Goal: Use online tool/utility: Utilize a website feature to perform a specific function

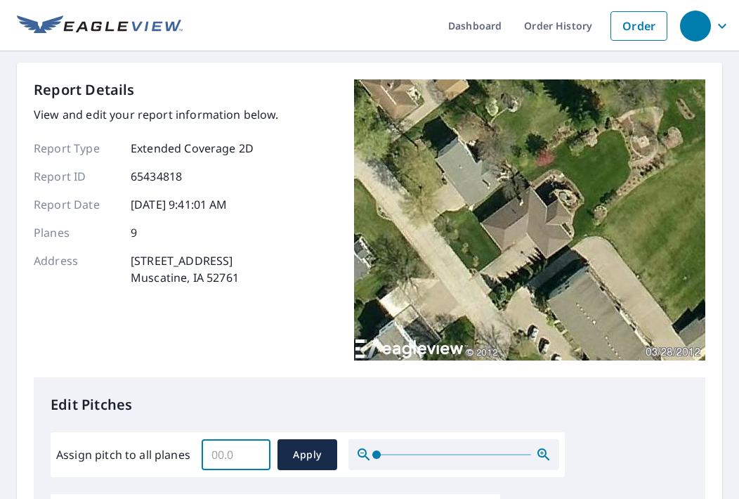
click at [222, 450] on input "Assign pitch to all planes" at bounding box center [236, 454] width 69 height 39
type input "5"
click at [297, 453] on span "Apply" at bounding box center [307, 455] width 37 height 18
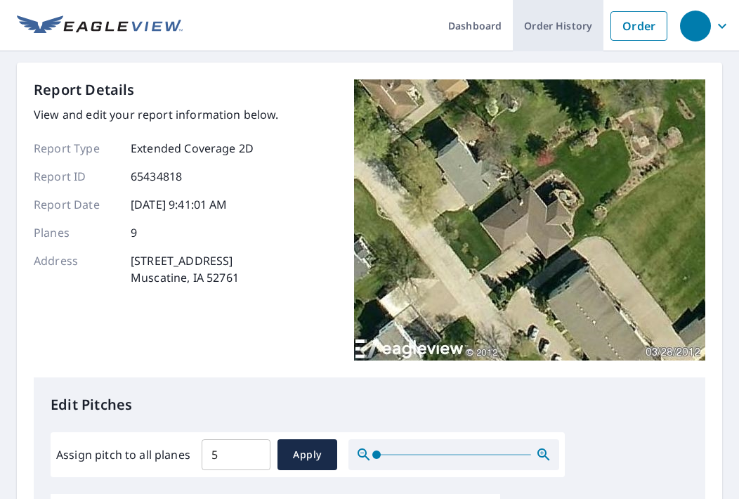
click at [549, 23] on link "Order History" at bounding box center [558, 25] width 91 height 51
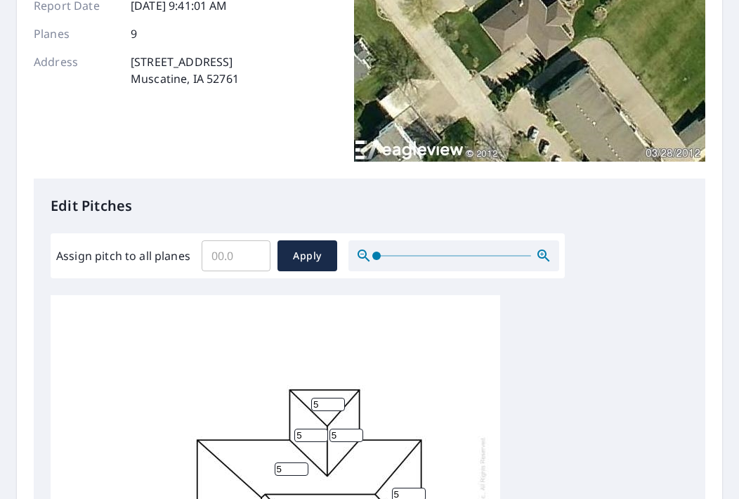
scroll to position [222, 0]
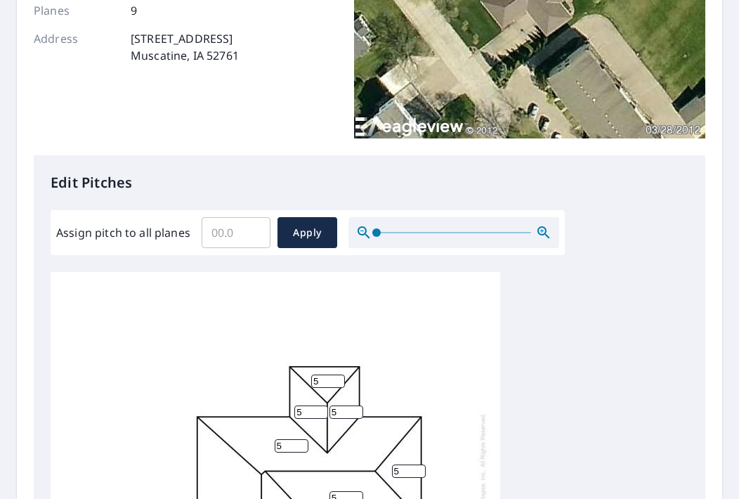
click at [228, 233] on input "Assign pitch to all planes" at bounding box center [236, 232] width 69 height 39
type input "5"
click at [306, 221] on button "Apply" at bounding box center [308, 232] width 60 height 31
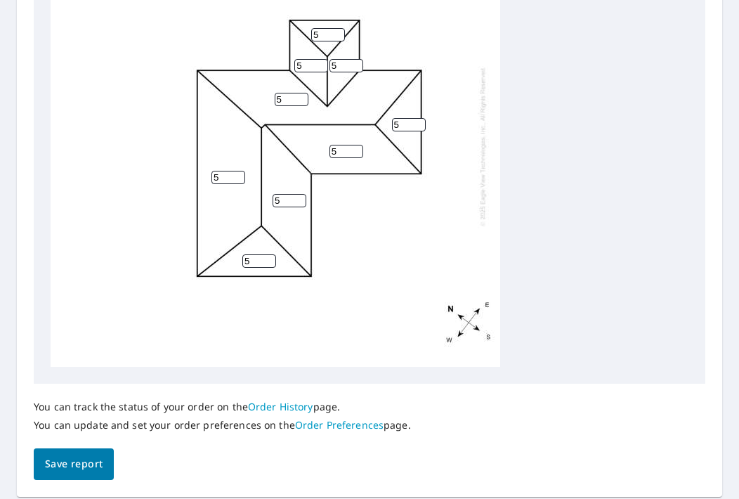
scroll to position [583, 0]
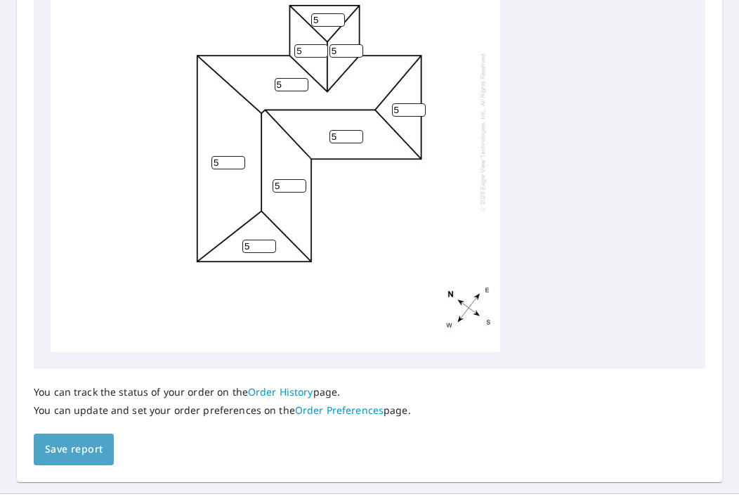
click at [60, 446] on span "Save report" at bounding box center [74, 450] width 58 height 18
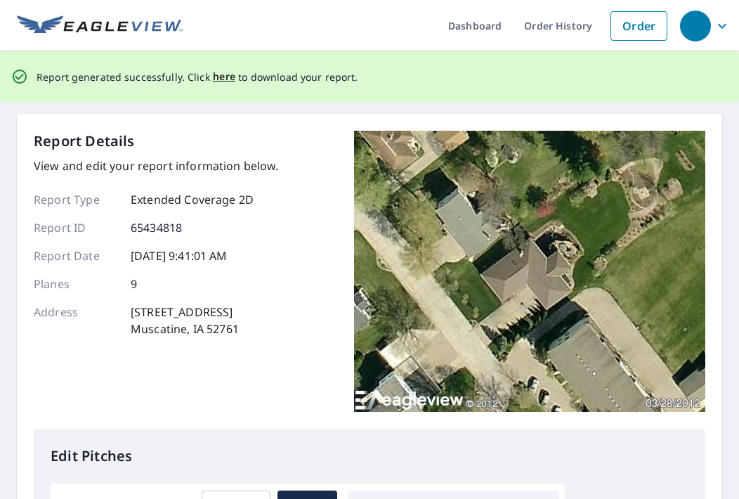
scroll to position [0, 0]
click at [221, 79] on span "here" at bounding box center [224, 77] width 23 height 18
